Goal: Task Accomplishment & Management: Manage account settings

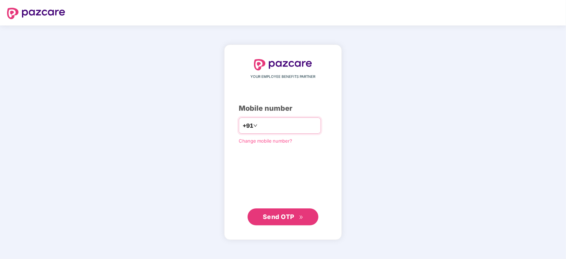
click at [272, 128] on input "number" at bounding box center [288, 125] width 58 height 11
type input "**********"
click at [283, 217] on span "Send OTP" at bounding box center [279, 216] width 32 height 7
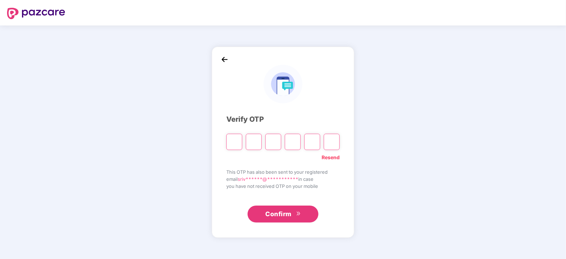
paste input "*"
type input "*"
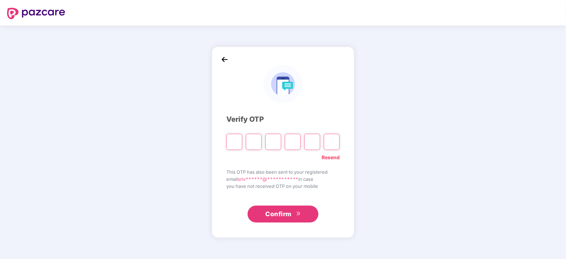
type input "*"
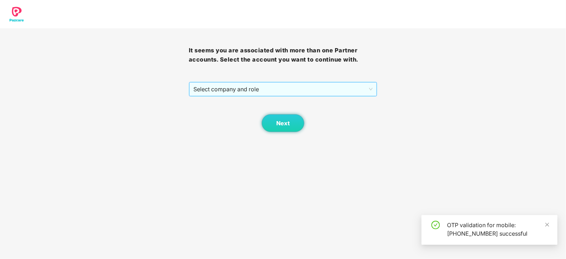
click at [368, 86] on span "Select company and role" at bounding box center [283, 88] width 180 height 13
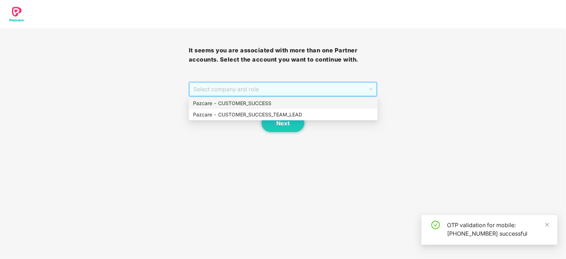
click at [245, 108] on div "Pazcare - CUSTOMER_SUCCESS" at bounding box center [283, 103] width 189 height 11
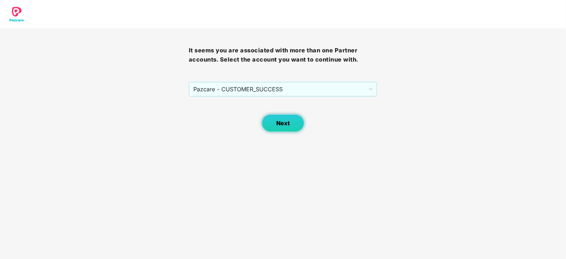
click at [283, 123] on span "Next" at bounding box center [282, 123] width 13 height 7
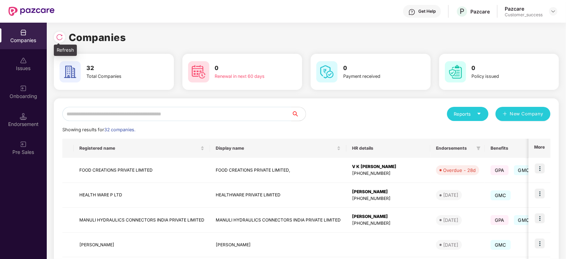
click at [58, 38] on img at bounding box center [59, 37] width 7 height 7
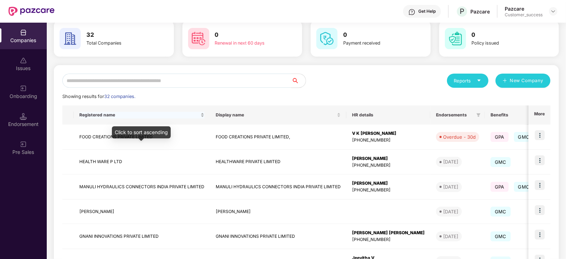
scroll to position [30, 0]
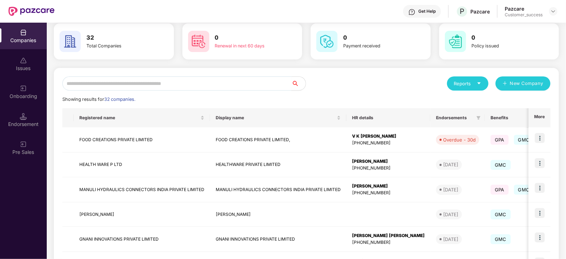
click at [119, 81] on input "text" at bounding box center [176, 83] width 229 height 14
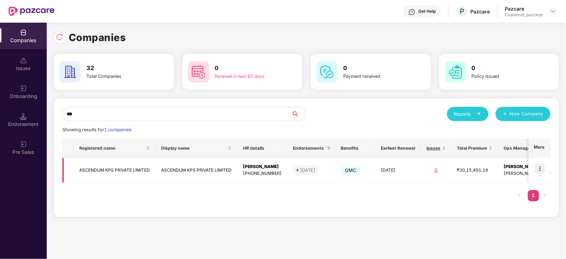
type input "***"
click at [542, 165] on img at bounding box center [540, 169] width 10 height 10
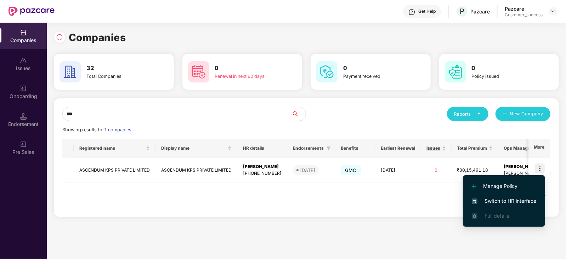
click at [529, 199] on span "Switch to HR interface" at bounding box center [504, 201] width 64 height 8
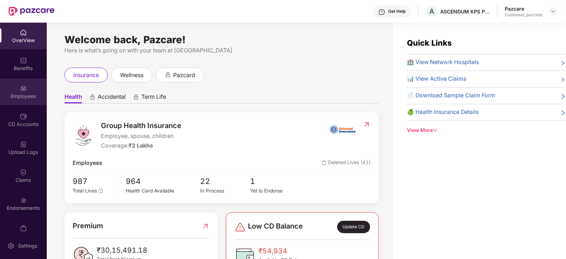
click at [27, 93] on div "Employees" at bounding box center [23, 96] width 47 height 7
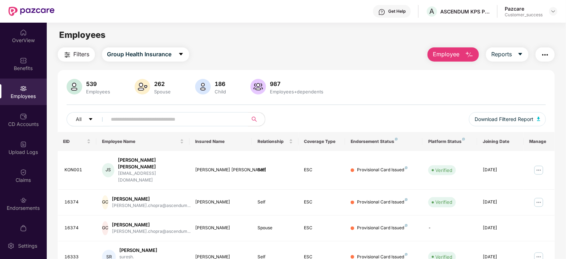
click at [172, 112] on span at bounding box center [175, 119] width 145 height 14
paste input "*****"
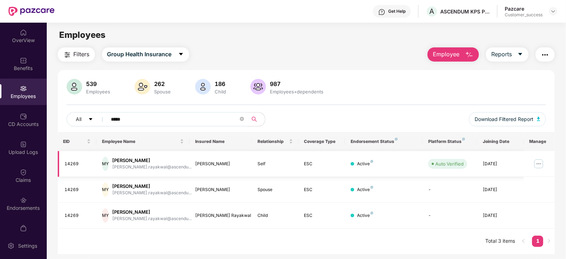
type input "*****"
click at [539, 165] on img at bounding box center [538, 163] width 11 height 11
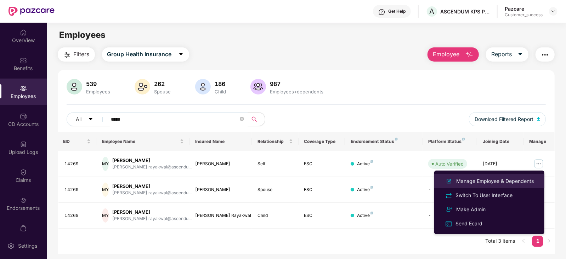
click at [485, 180] on div "Manage Employee & Dependents" at bounding box center [495, 181] width 80 height 8
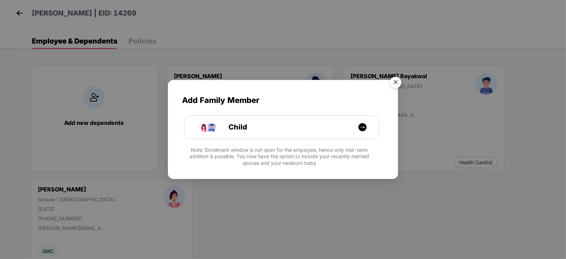
click at [395, 80] on img "Close" at bounding box center [396, 84] width 20 height 20
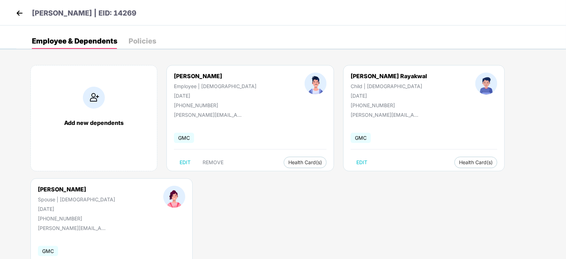
click at [197, 105] on div "[PHONE_NUMBER]" at bounding box center [215, 105] width 82 height 6
copy div "919739582583"
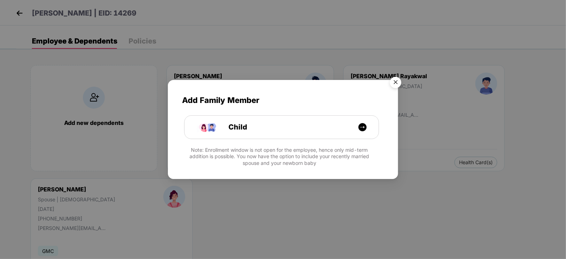
click at [395, 81] on img "Close" at bounding box center [396, 84] width 20 height 20
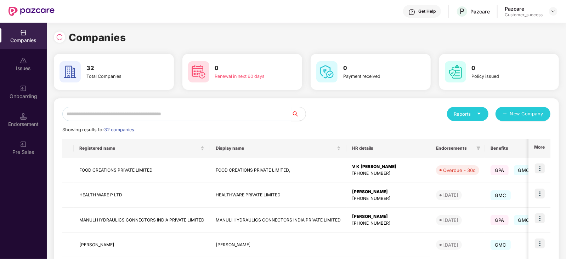
click at [113, 114] on input "text" at bounding box center [176, 114] width 229 height 14
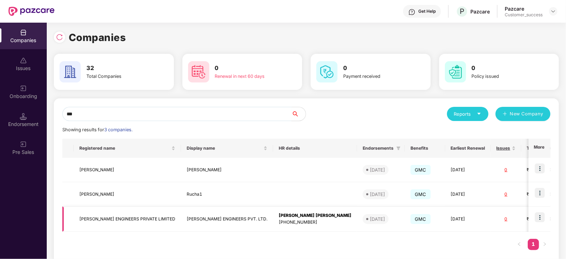
type input "***"
click at [544, 218] on img at bounding box center [540, 217] width 10 height 10
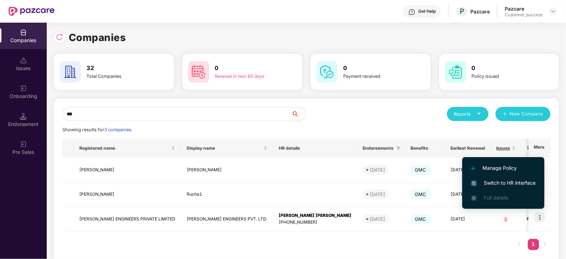
click at [513, 183] on span "Switch to HR interface" at bounding box center [503, 183] width 64 height 8
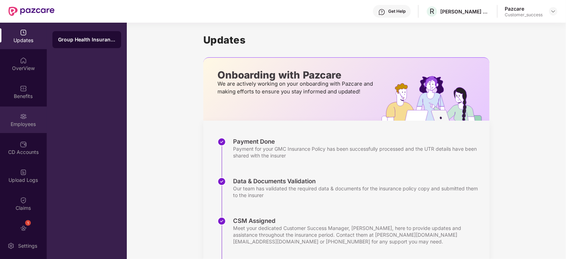
click at [21, 119] on img at bounding box center [23, 116] width 7 height 7
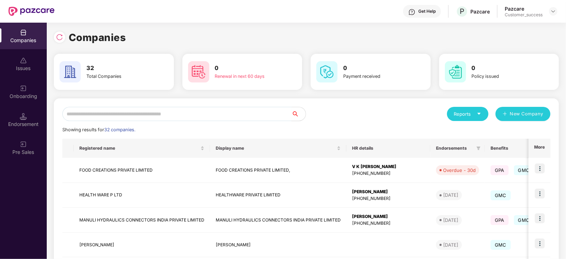
click at [107, 114] on input "text" at bounding box center [176, 114] width 229 height 14
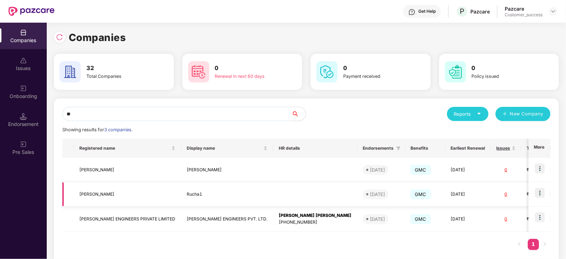
type input "**"
click at [542, 191] on img at bounding box center [540, 193] width 10 height 10
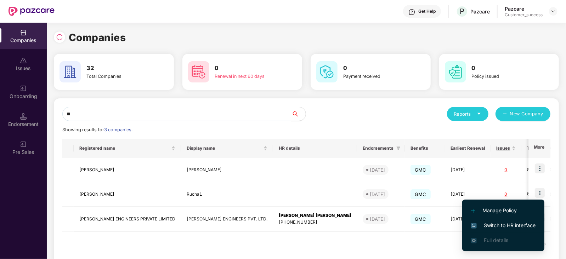
click at [518, 225] on span "Switch to HR interface" at bounding box center [503, 226] width 64 height 8
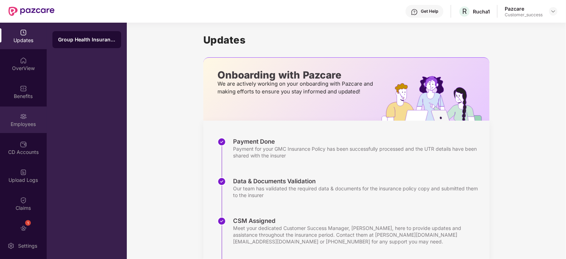
click at [20, 123] on div "Employees" at bounding box center [23, 124] width 47 height 7
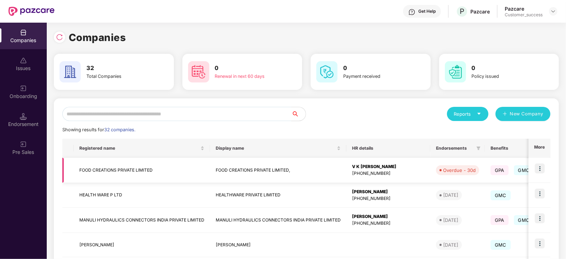
scroll to position [69, 0]
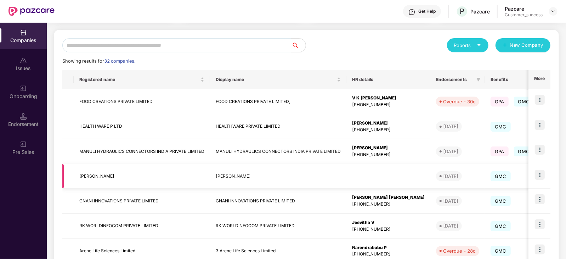
click at [540, 174] on img at bounding box center [540, 175] width 10 height 10
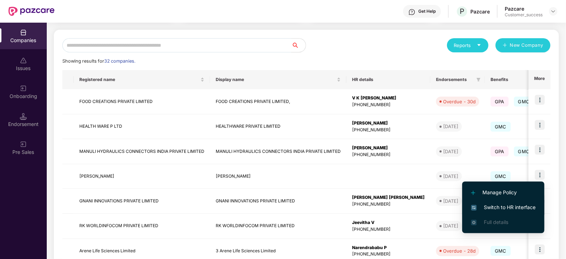
click at [520, 206] on span "Switch to HR interface" at bounding box center [503, 208] width 64 height 8
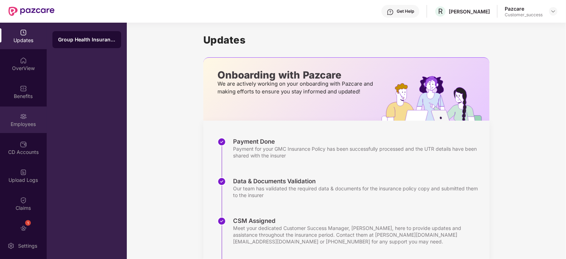
click at [29, 120] on div "Employees" at bounding box center [23, 120] width 47 height 27
